Goal: Find specific fact: Find specific fact

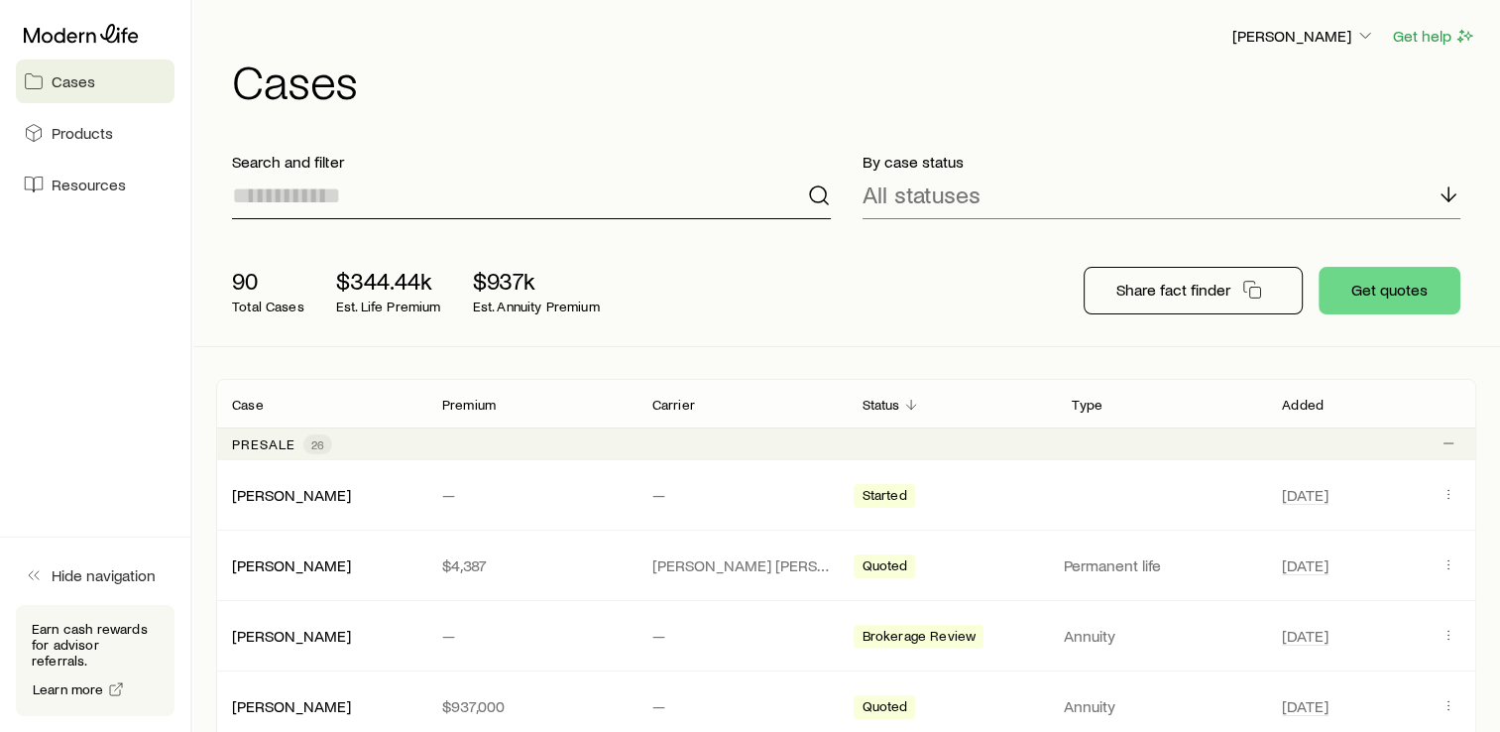
click at [446, 212] on input at bounding box center [531, 196] width 599 height 48
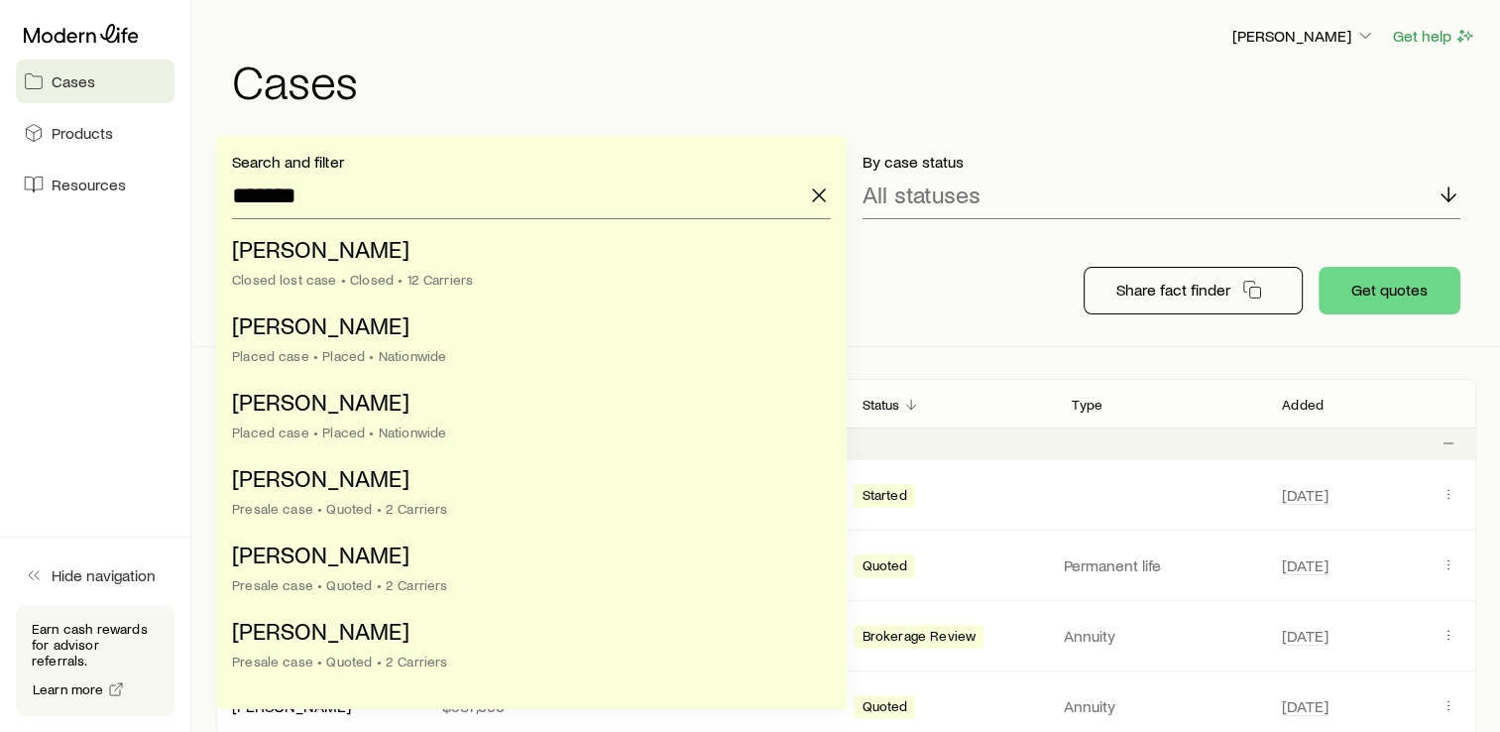
click at [607, 81] on h1 "Cases" at bounding box center [854, 81] width 1244 height 48
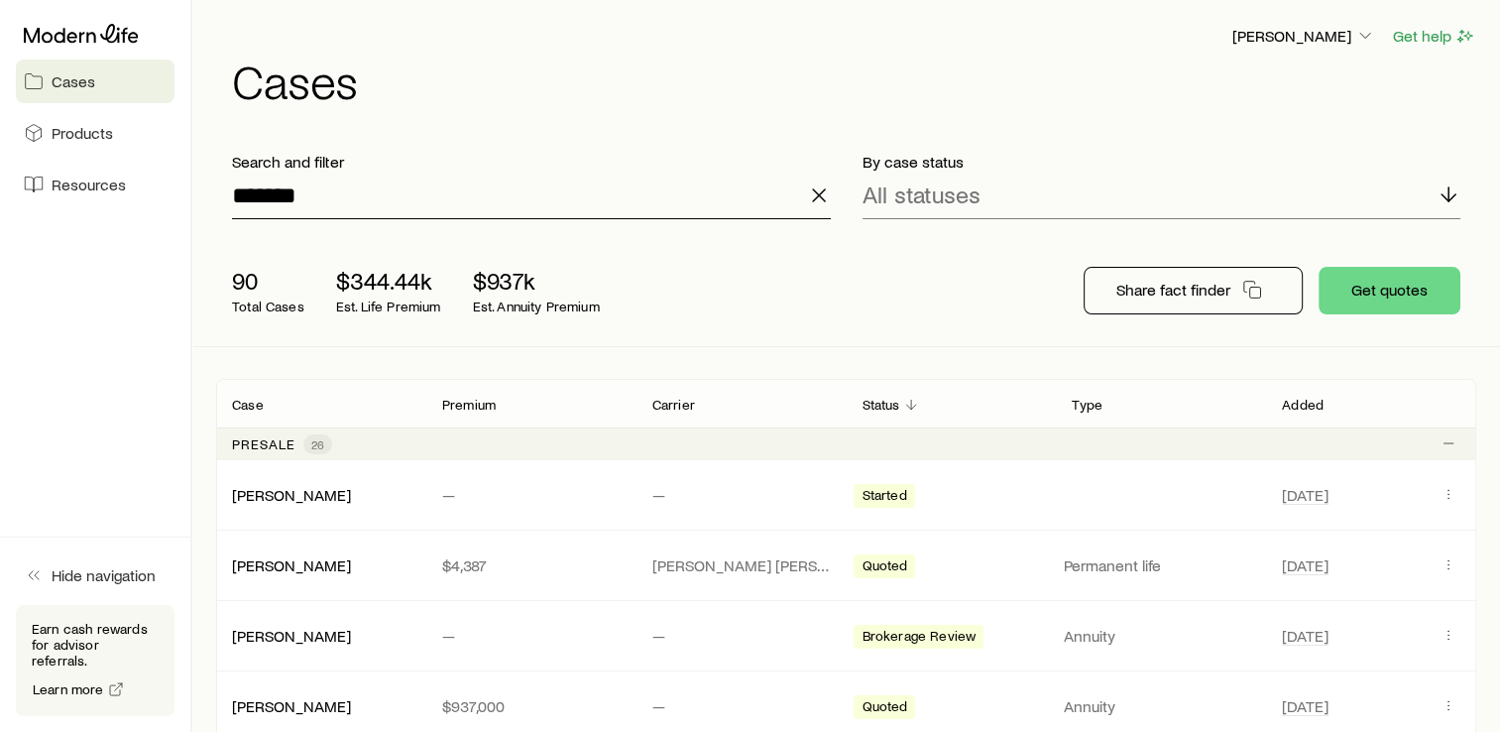
click at [436, 208] on input "*******" at bounding box center [531, 196] width 599 height 48
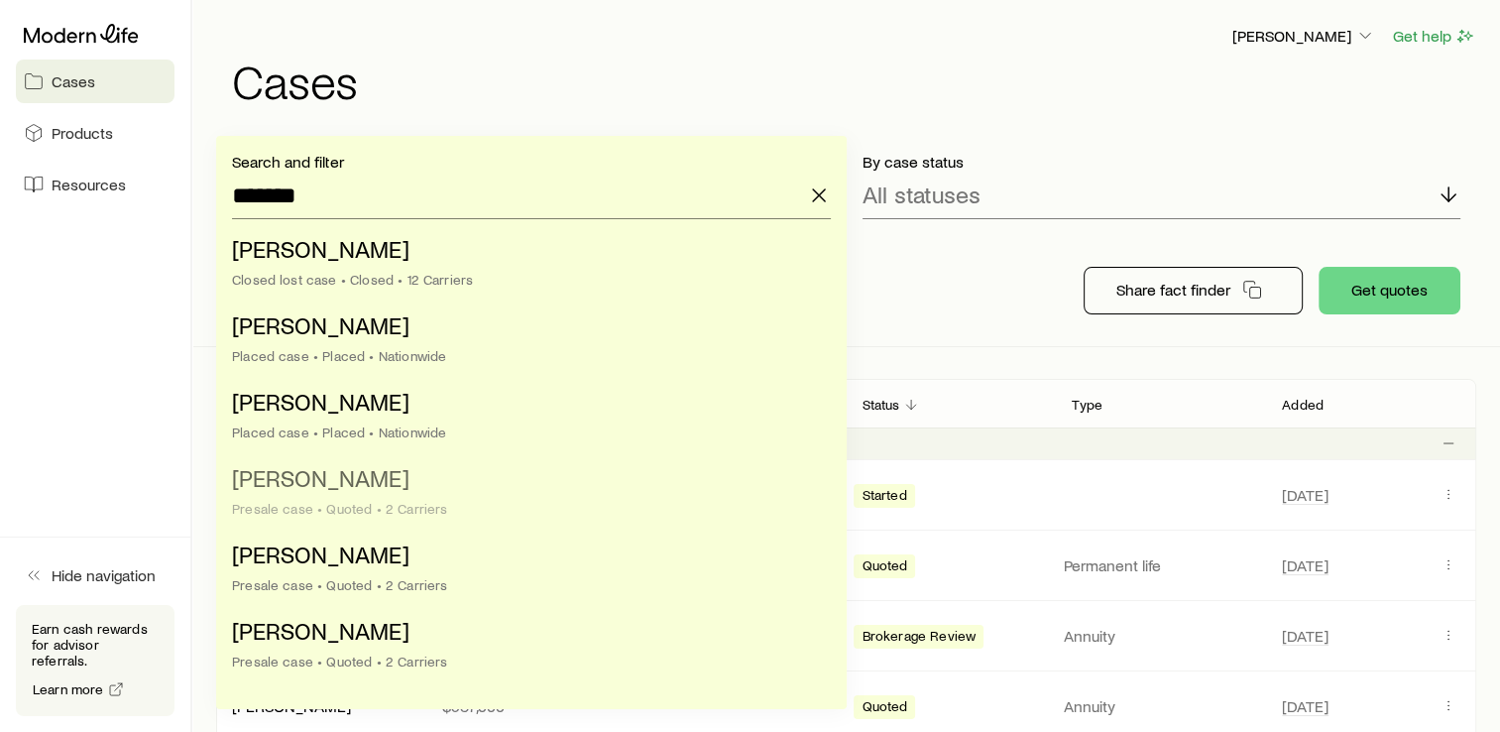
click at [390, 494] on li "Cosenza, Bella Presale case • Quoted • 2 Carriers" at bounding box center [525, 494] width 587 height 76
type input "**********"
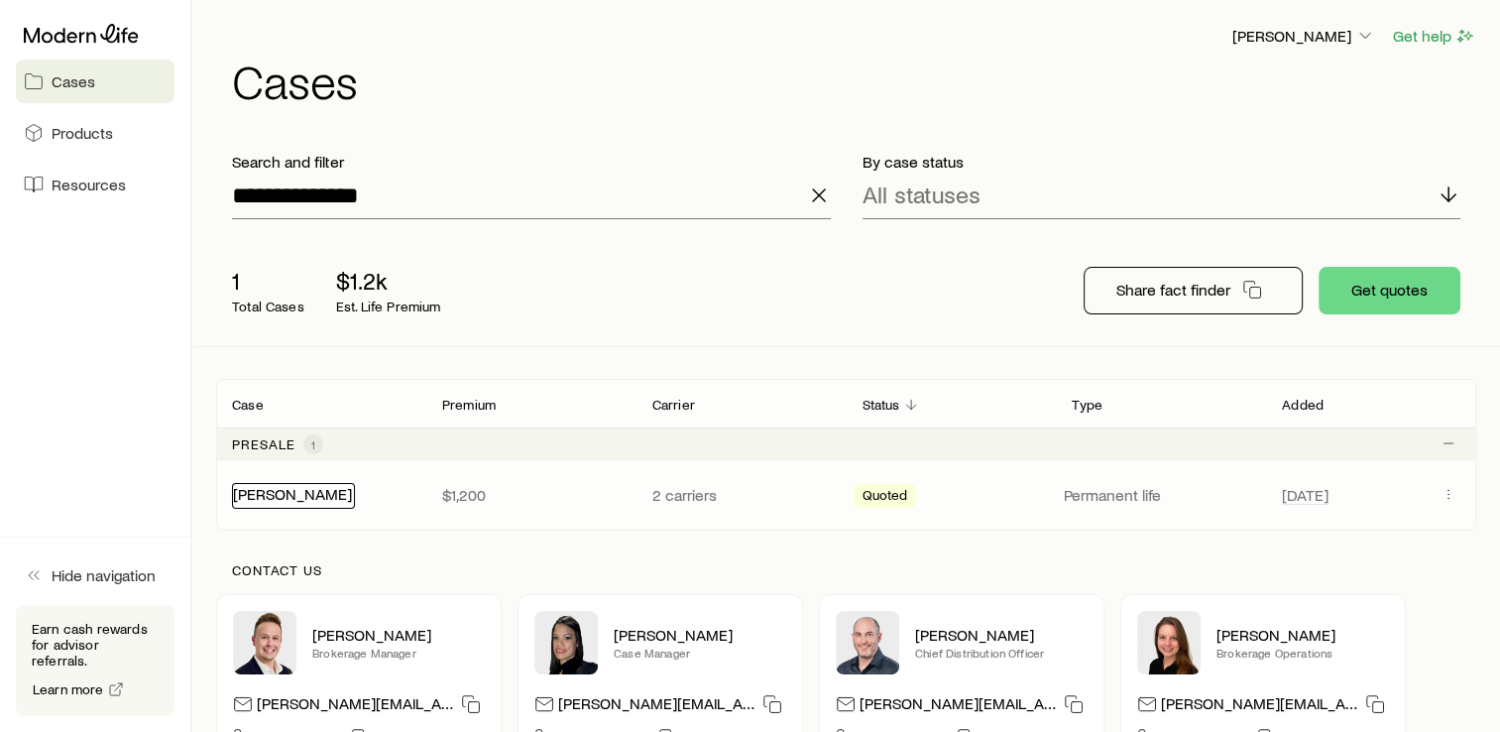
click at [274, 499] on link "[PERSON_NAME]" at bounding box center [292, 493] width 119 height 19
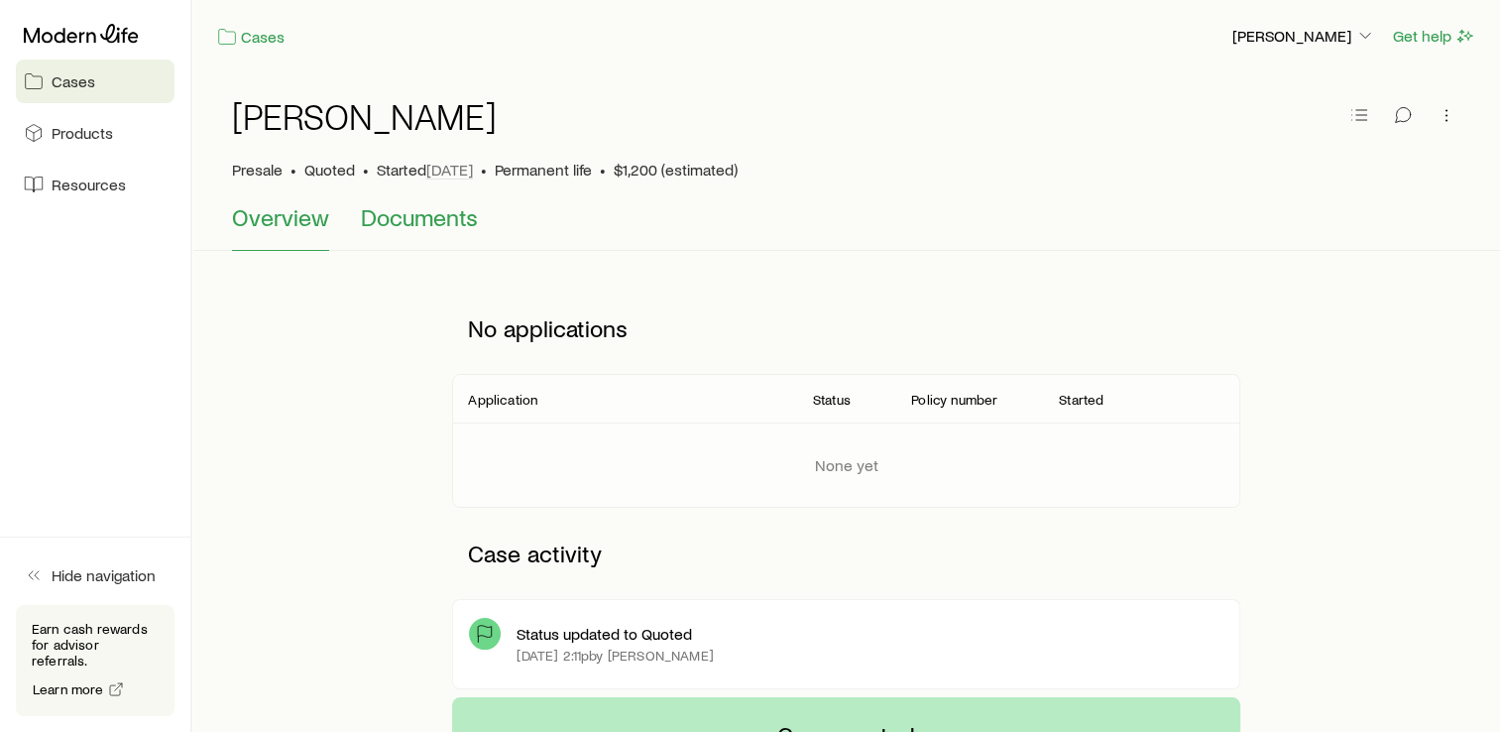
click at [444, 210] on span "Documents" at bounding box center [419, 217] width 117 height 28
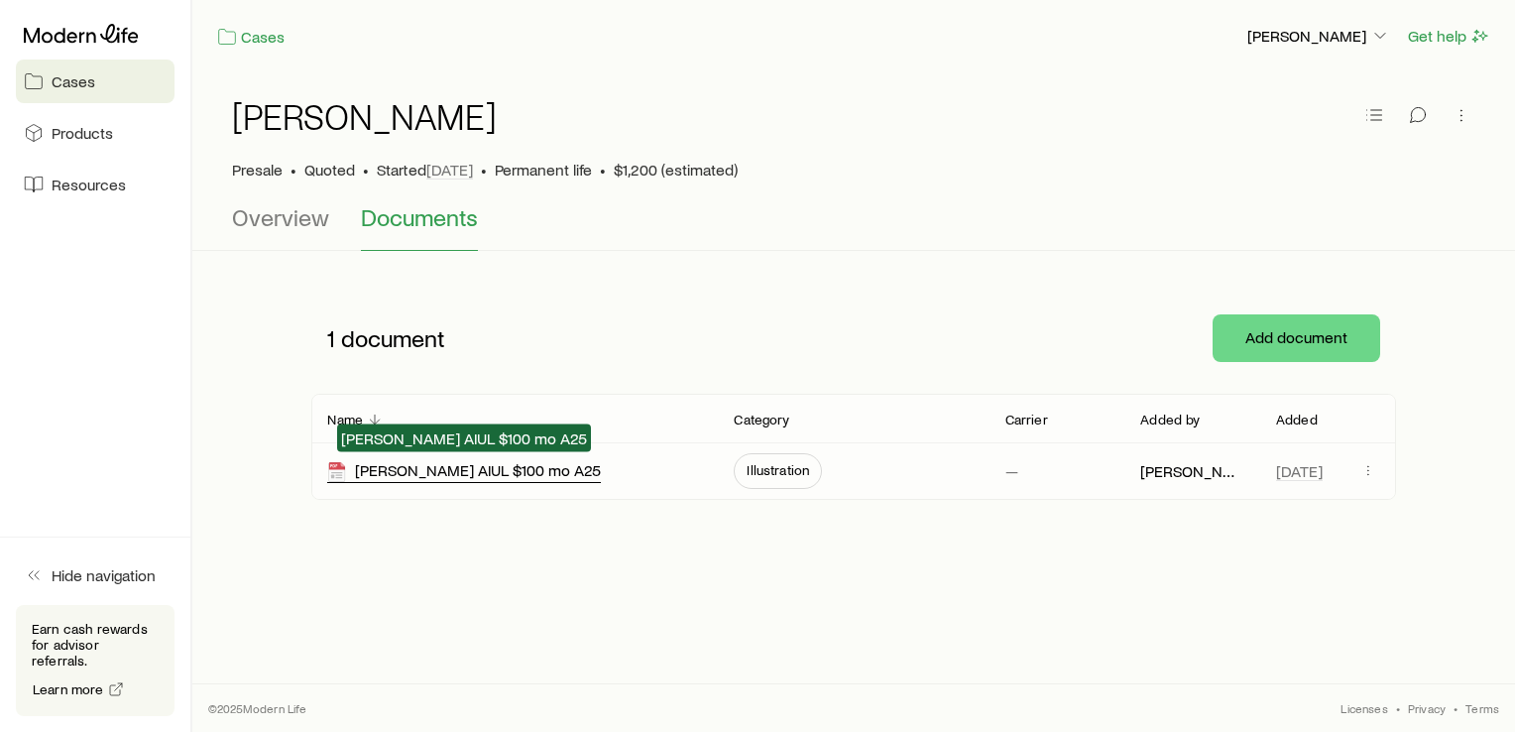
click at [518, 472] on div "Bella Cosenza AIUL $100 mo A25" at bounding box center [464, 471] width 274 height 23
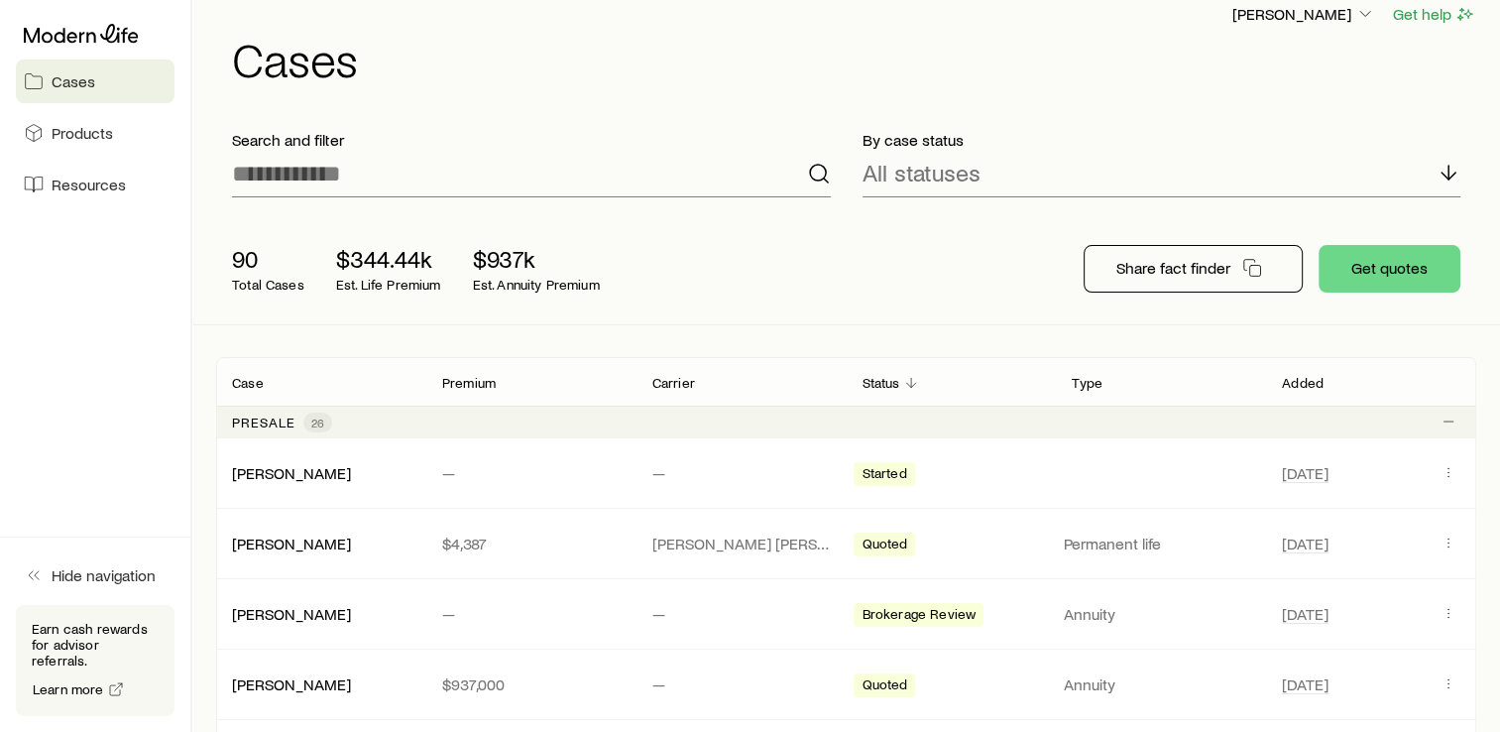
scroll to position [23, 0]
click at [290, 188] on input at bounding box center [531, 173] width 599 height 48
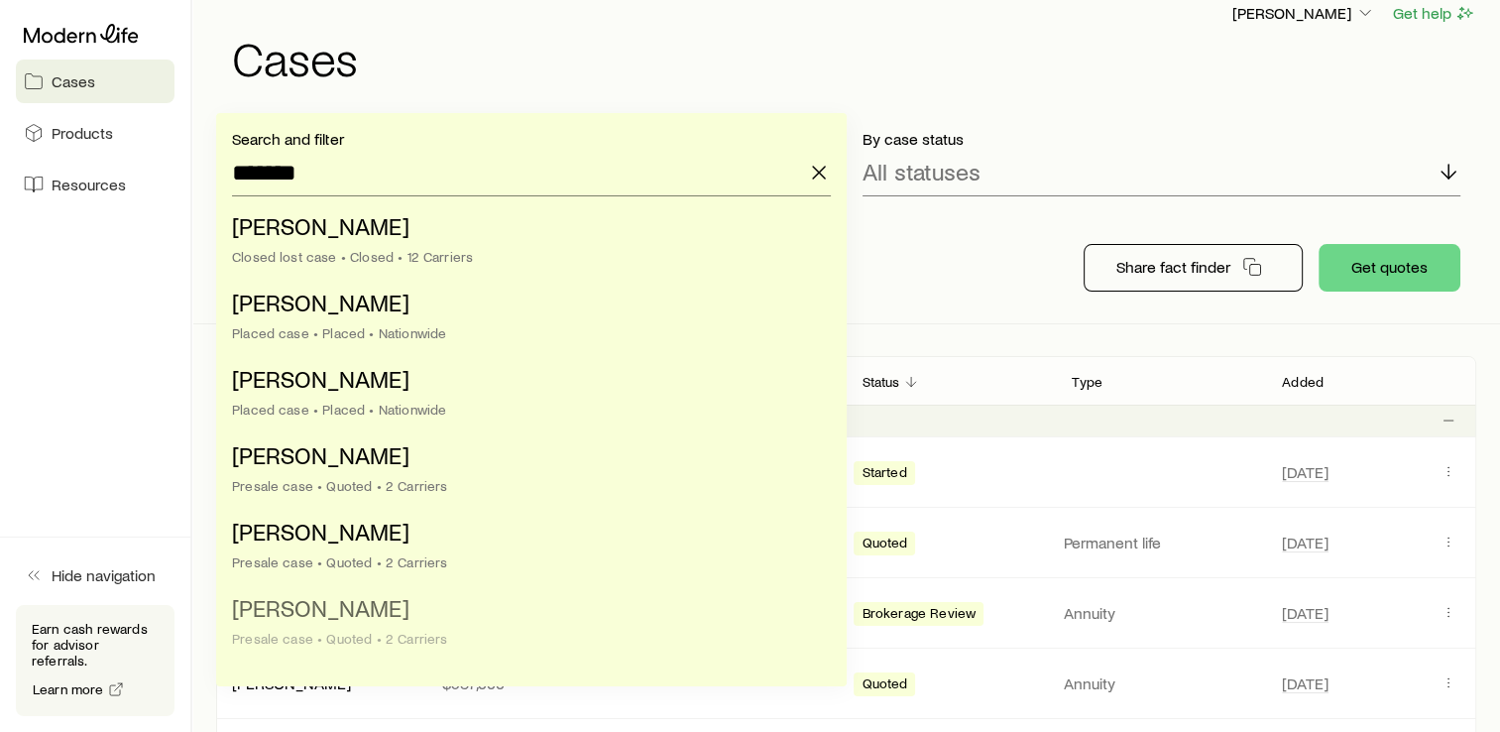
click at [361, 624] on li "Cosenza, Micha Presale case • Quoted • 2 Carriers" at bounding box center [525, 624] width 587 height 76
type input "**********"
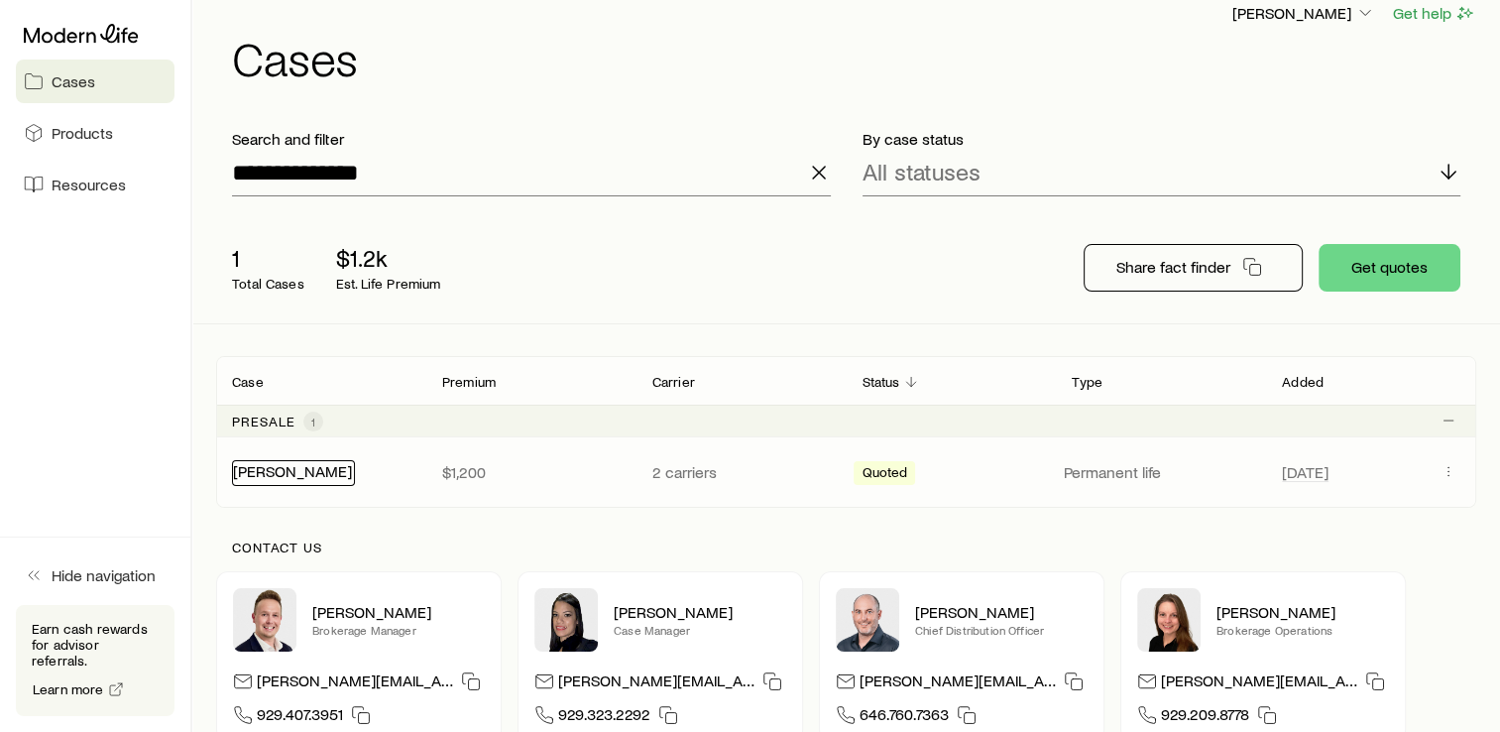
click at [306, 475] on link "[PERSON_NAME]" at bounding box center [292, 470] width 119 height 19
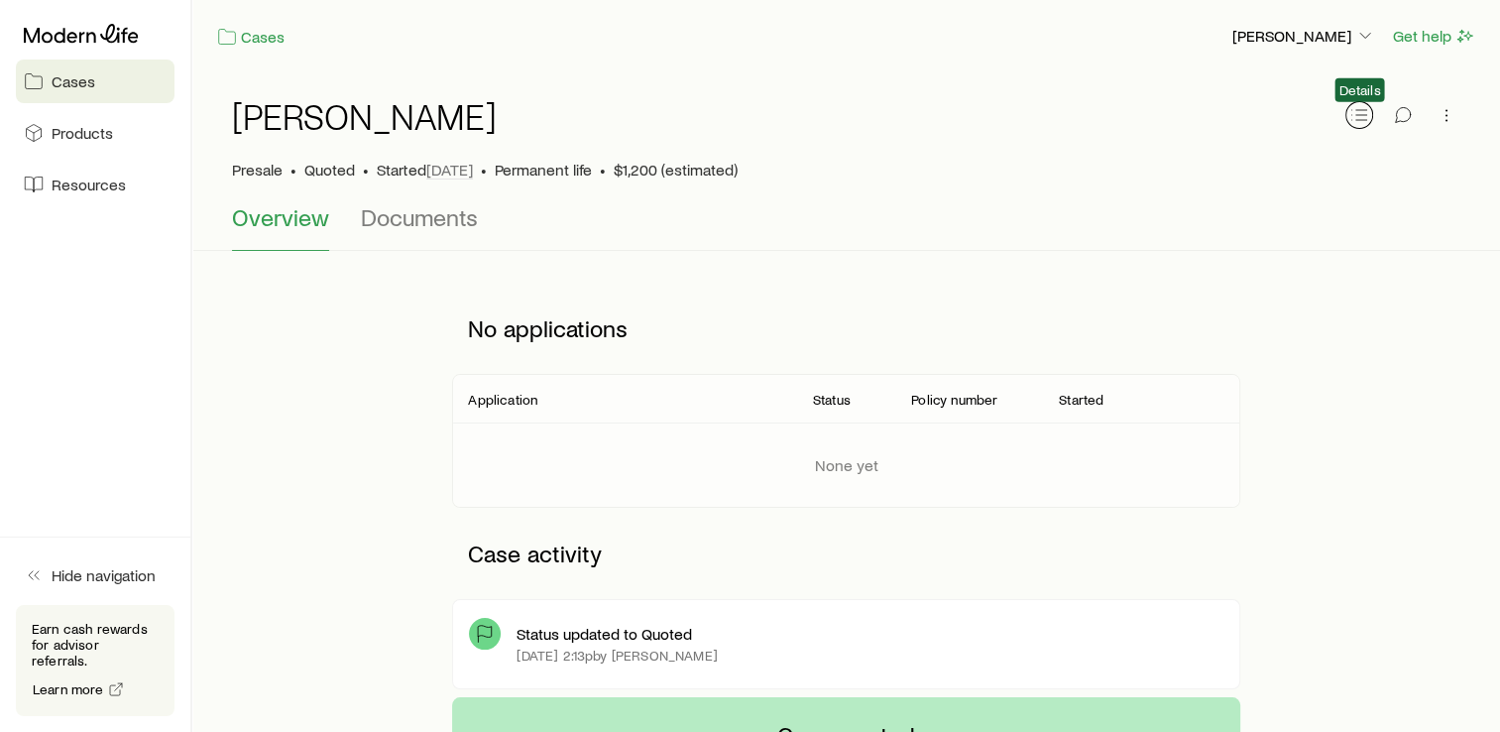
click at [1363, 110] on line "button" at bounding box center [1361, 110] width 11 height 0
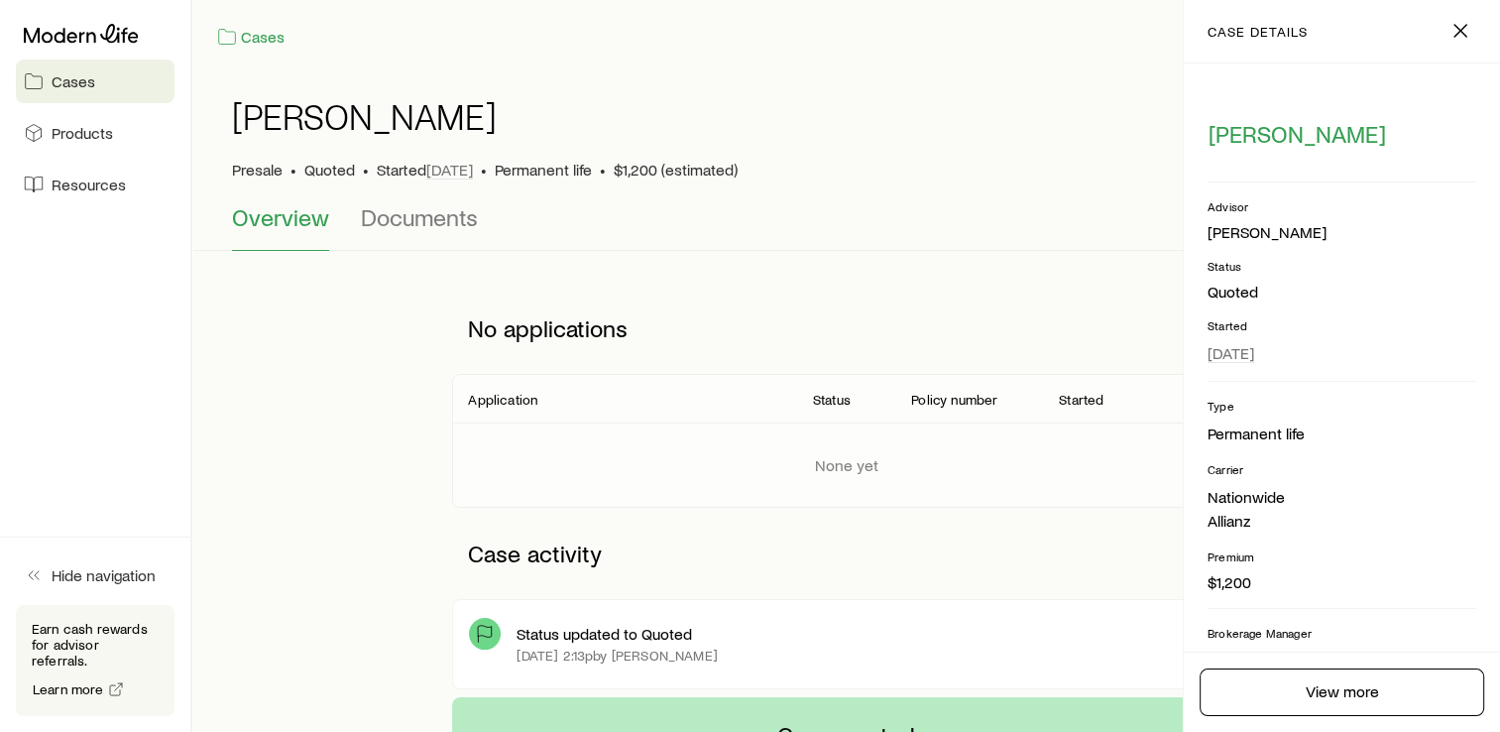
click at [1107, 208] on div "Overview Documents" at bounding box center [846, 227] width 1228 height 48
click at [1449, 31] on icon "button" at bounding box center [1461, 31] width 24 height 24
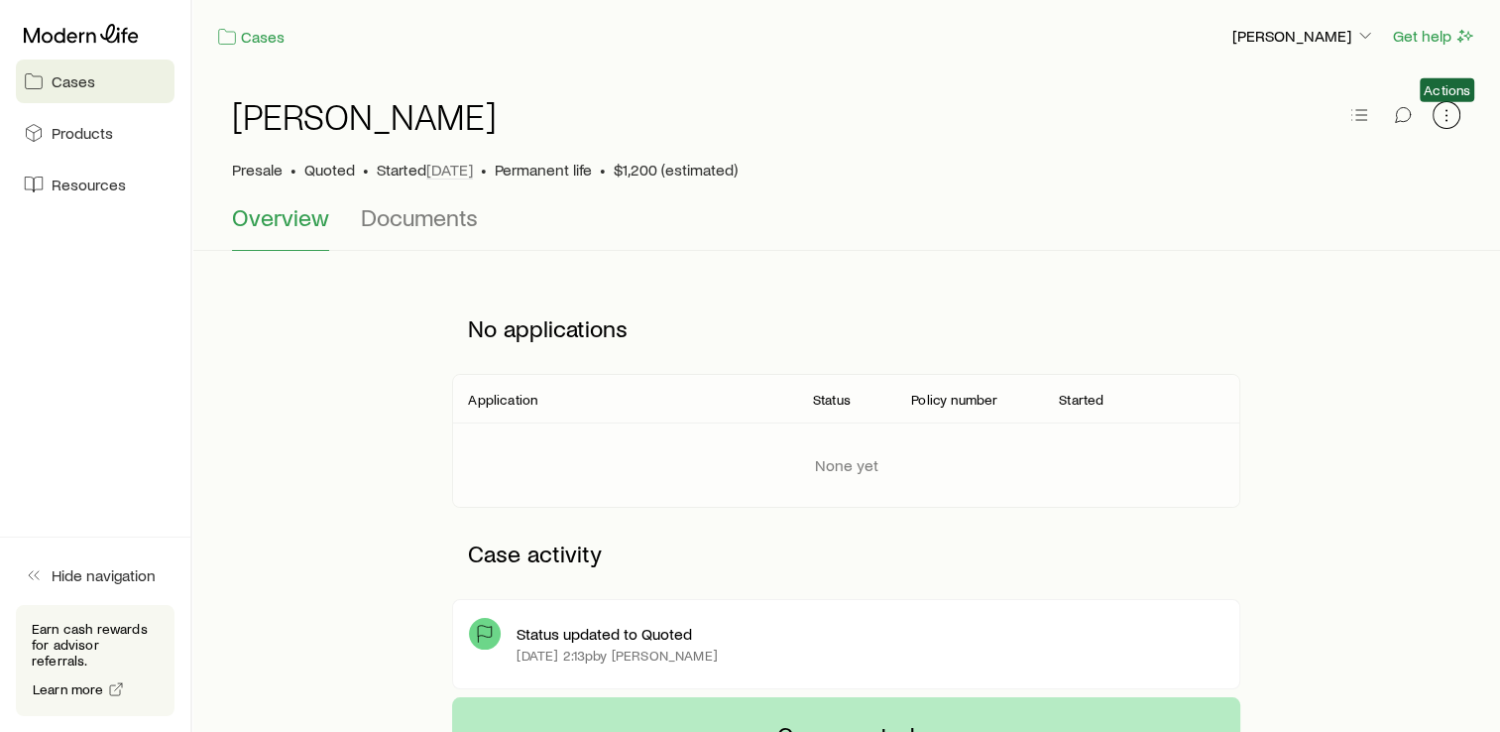
click at [1448, 115] on icon "button" at bounding box center [1447, 115] width 20 height 20
click at [963, 316] on p "No applications" at bounding box center [845, 327] width 787 height 59
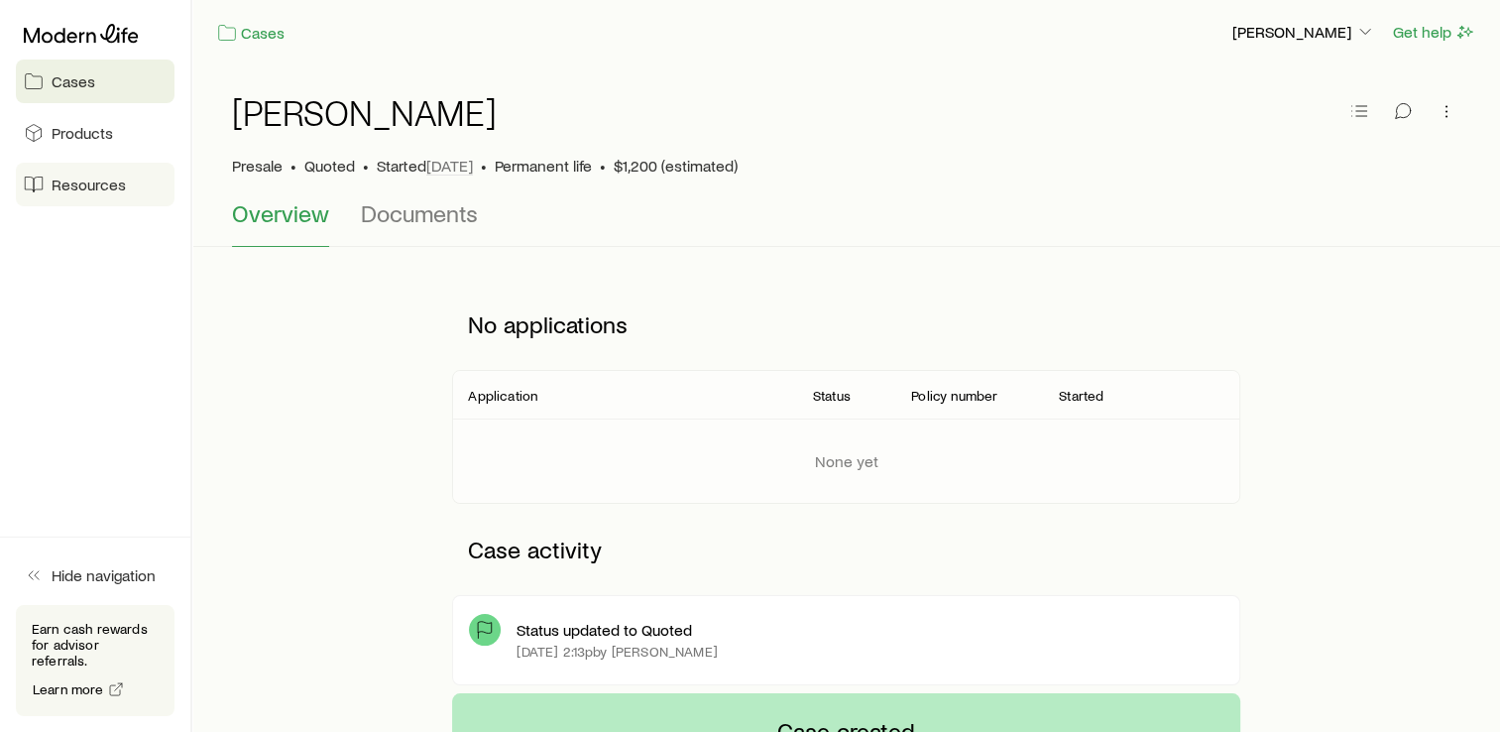
click at [86, 178] on span "Resources" at bounding box center [89, 184] width 74 height 20
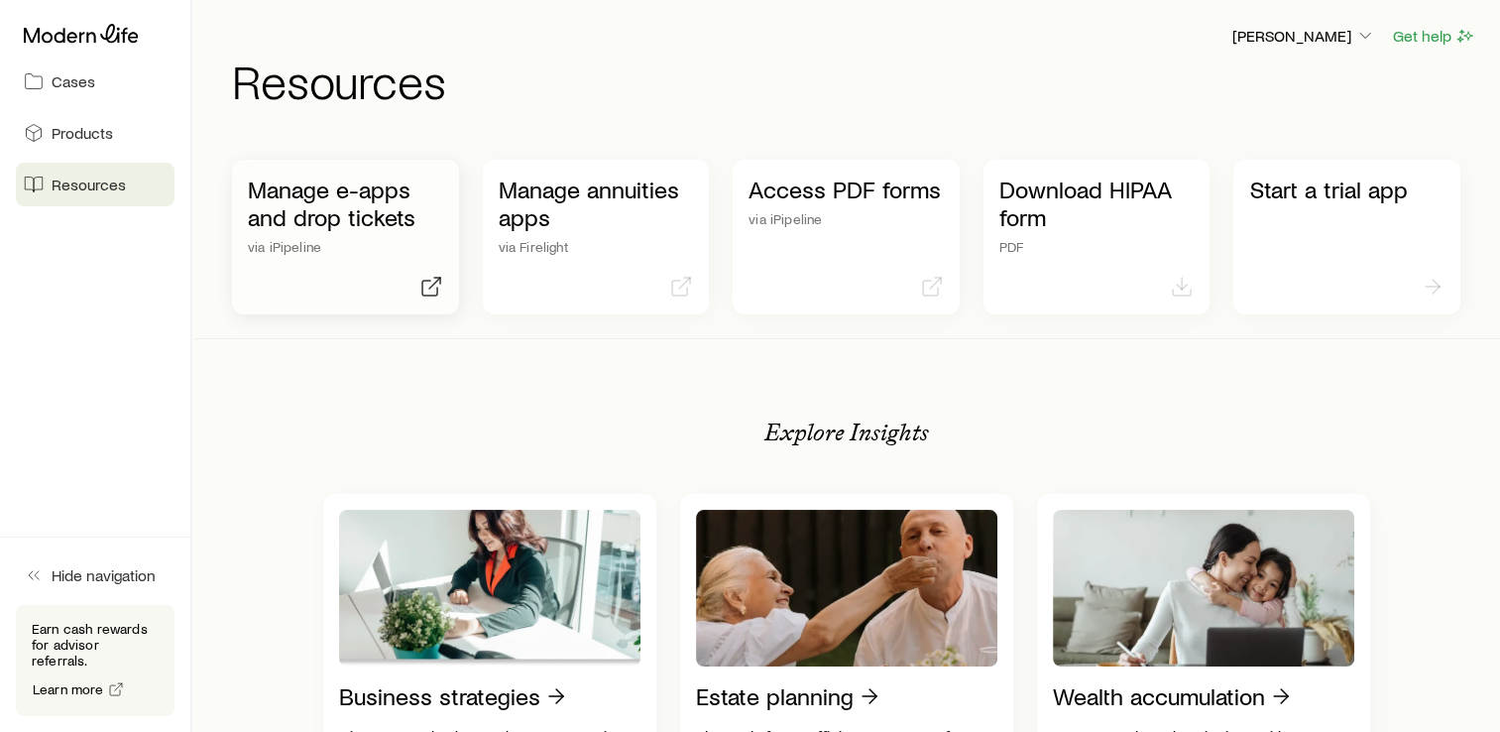
click at [349, 215] on p "Manage e-apps and drop tickets" at bounding box center [345, 203] width 195 height 56
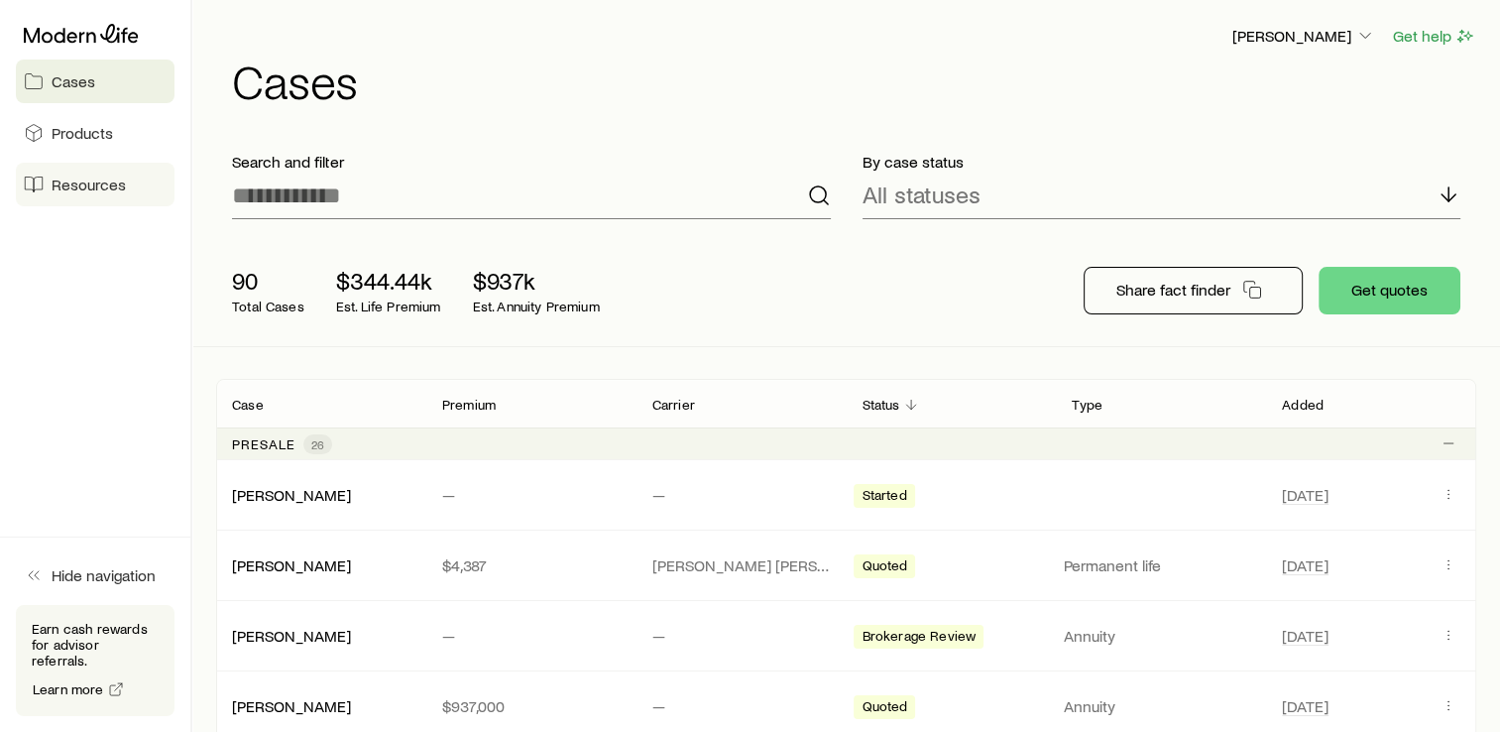
click at [103, 178] on span "Resources" at bounding box center [89, 184] width 74 height 20
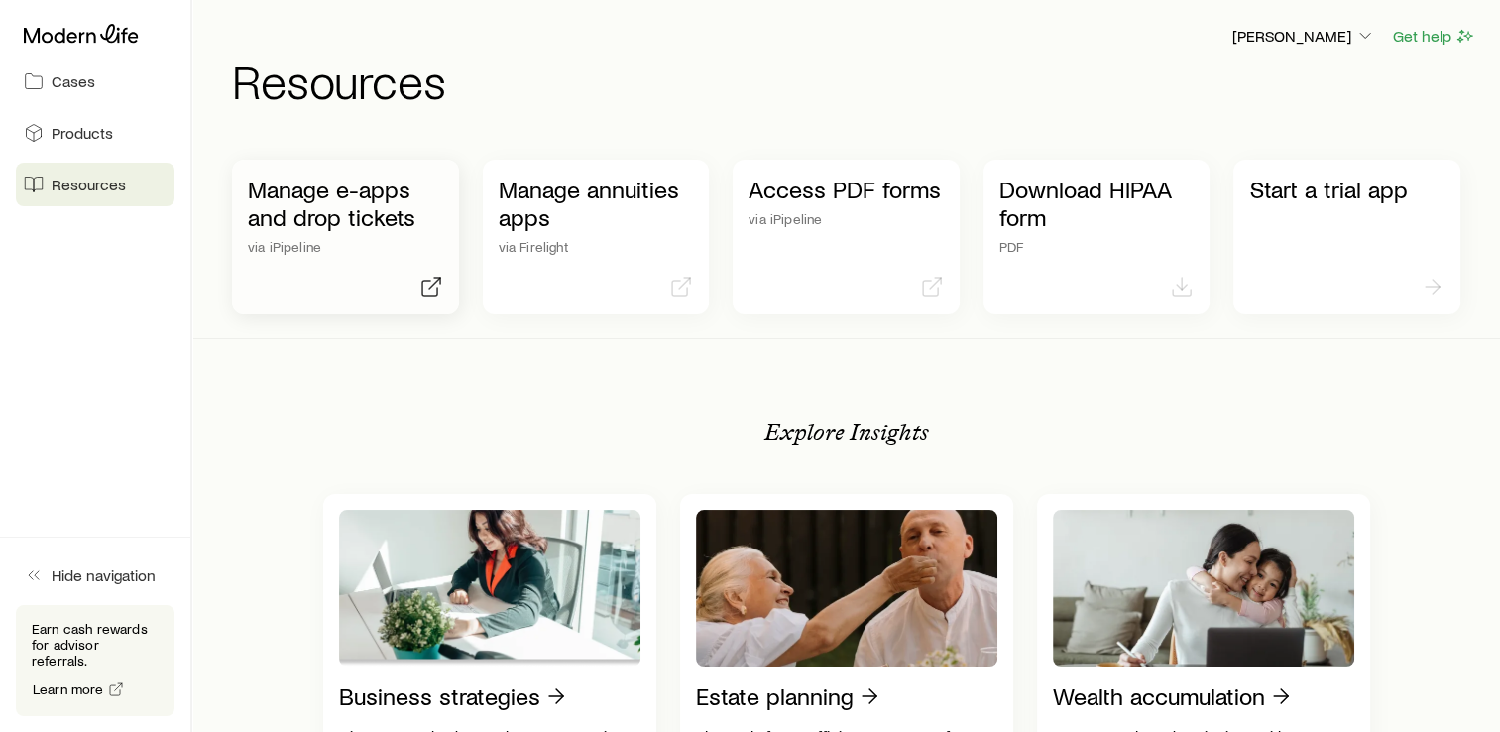
click at [336, 255] on div "Manage e-apps and drop tickets via iPipeline" at bounding box center [345, 237] width 227 height 155
click at [1318, 36] on p "[PERSON_NAME]" at bounding box center [1303, 36] width 143 height 20
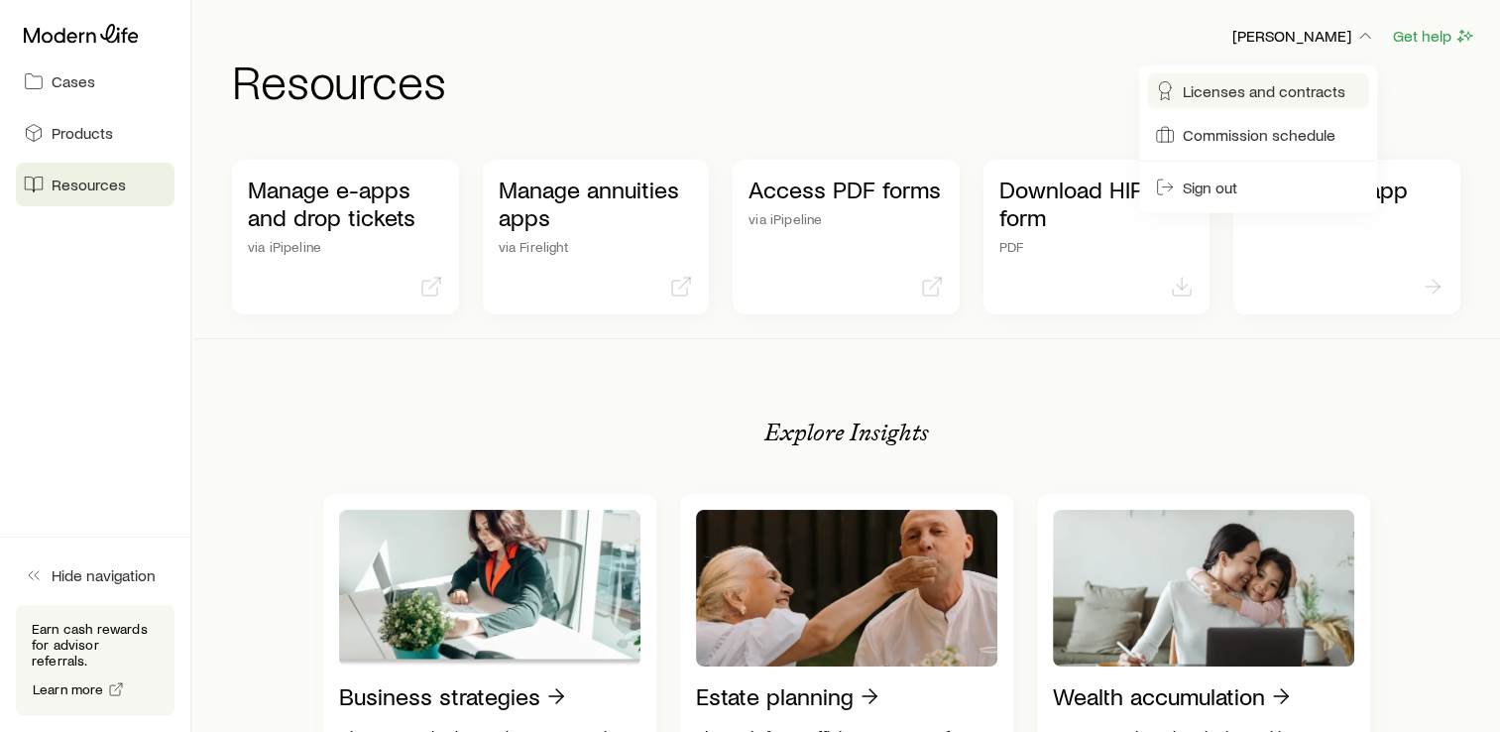
click at [1284, 74] on link "Licenses and contracts" at bounding box center [1258, 91] width 222 height 36
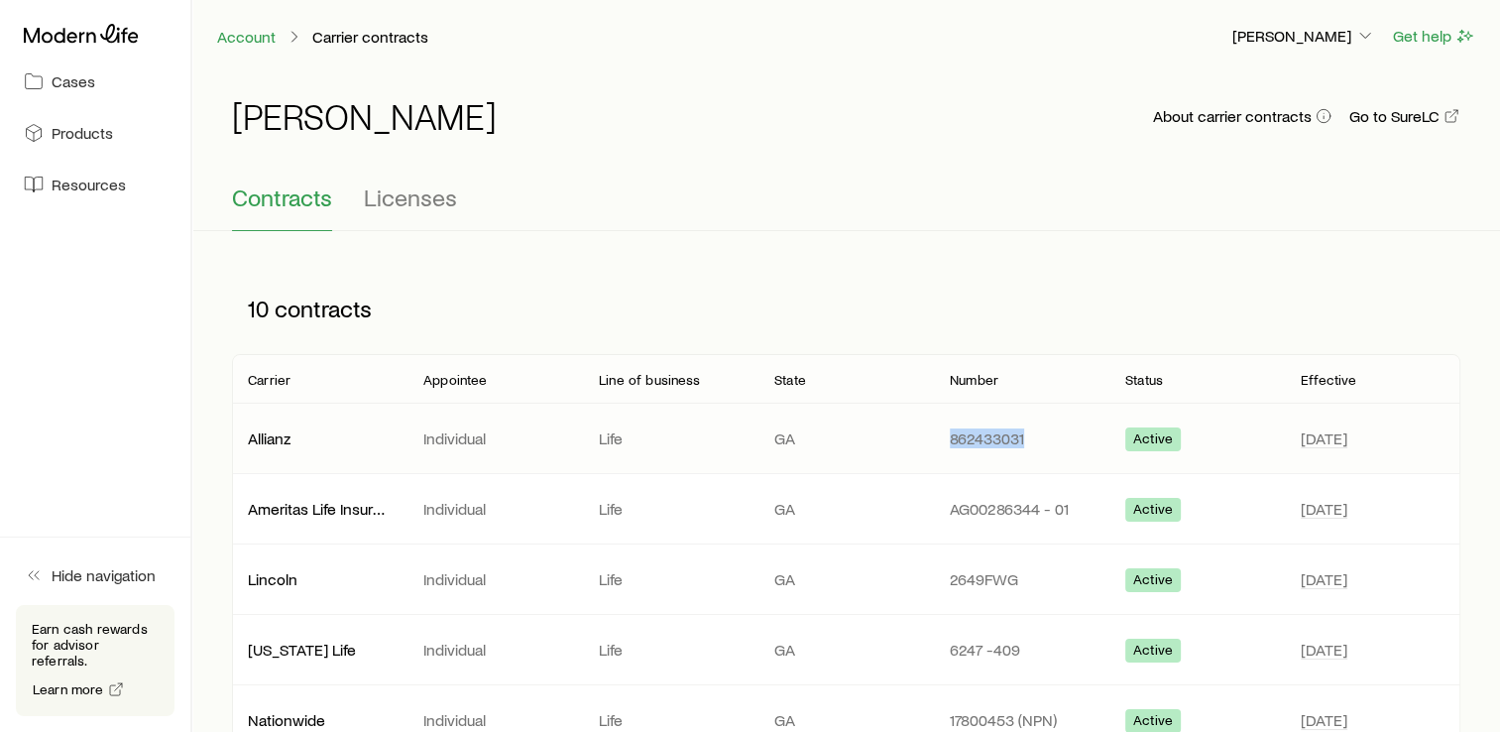
drag, startPoint x: 948, startPoint y: 434, endPoint x: 1023, endPoint y: 437, distance: 75.4
click at [1023, 437] on div "862433031" at bounding box center [1021, 438] width 175 height 20
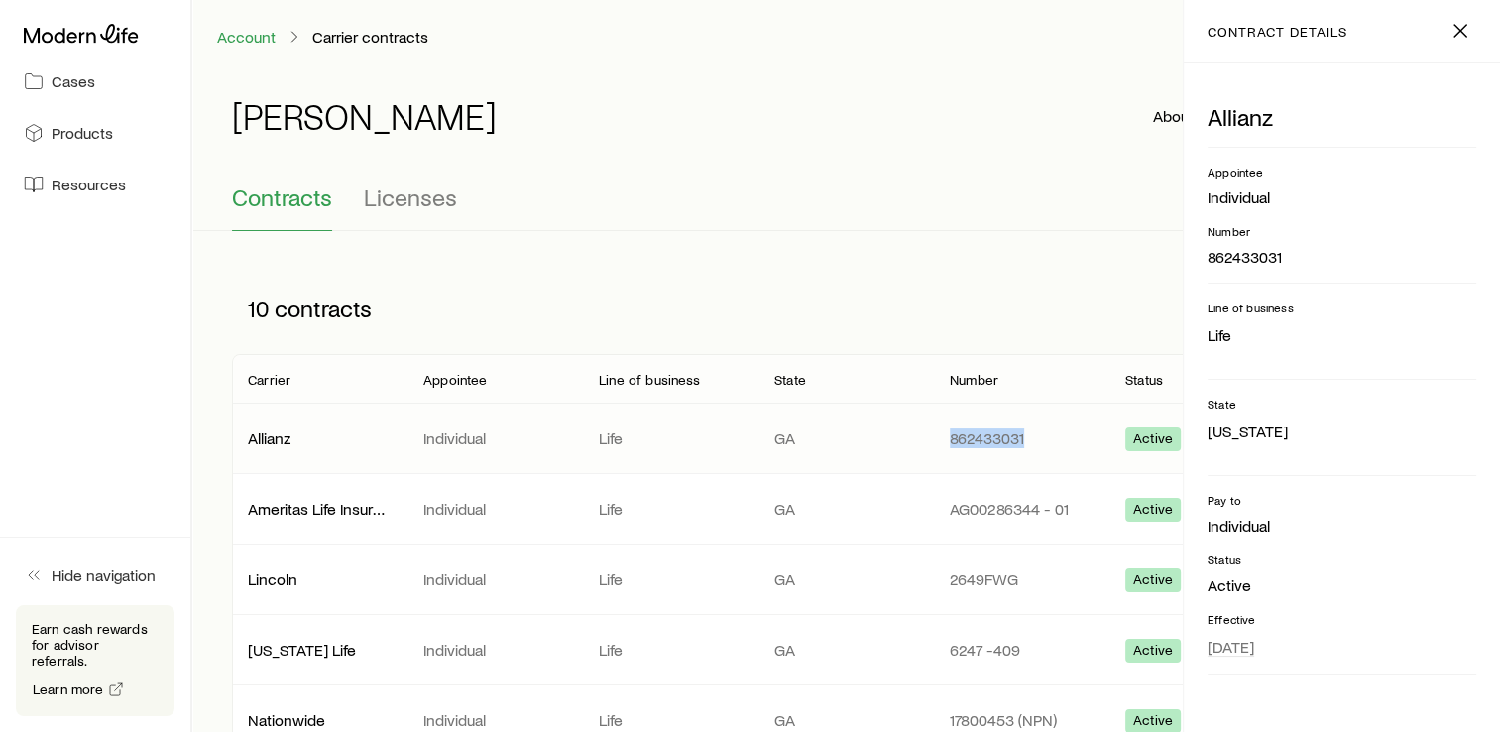
drag, startPoint x: 1023, startPoint y: 437, endPoint x: 991, endPoint y: 438, distance: 31.7
copy p "862433031"
